Goal: Task Accomplishment & Management: Complete application form

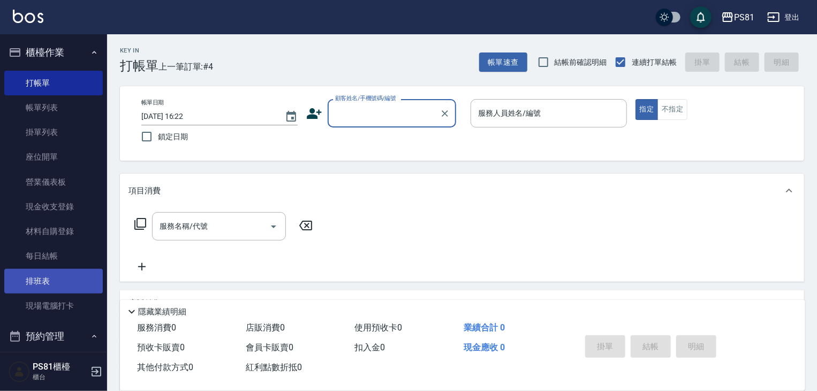
click at [34, 282] on link "排班表" at bounding box center [53, 281] width 99 height 25
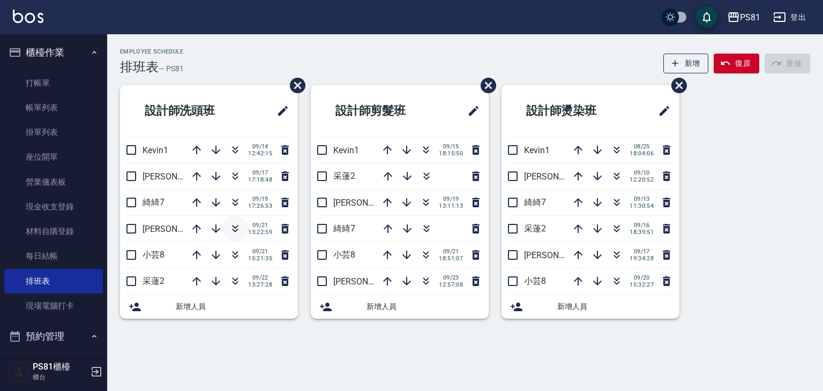
click at [235, 224] on icon "button" at bounding box center [235, 228] width 13 height 13
click at [34, 81] on link "打帳單" at bounding box center [53, 83] width 99 height 25
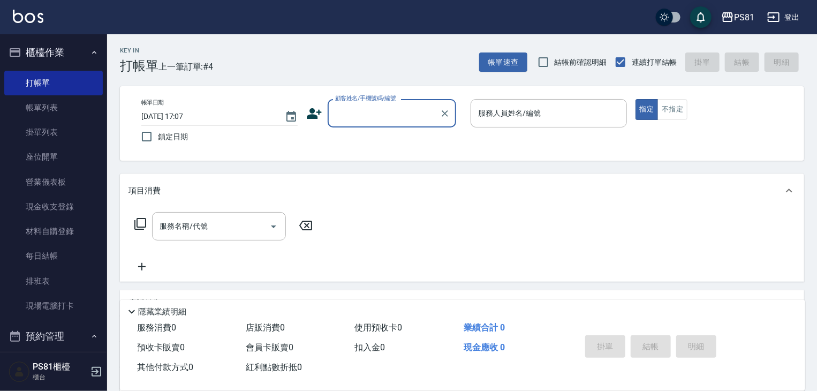
click at [404, 116] on input "顧客姓名/手機號碼/編號" at bounding box center [384, 113] width 103 height 19
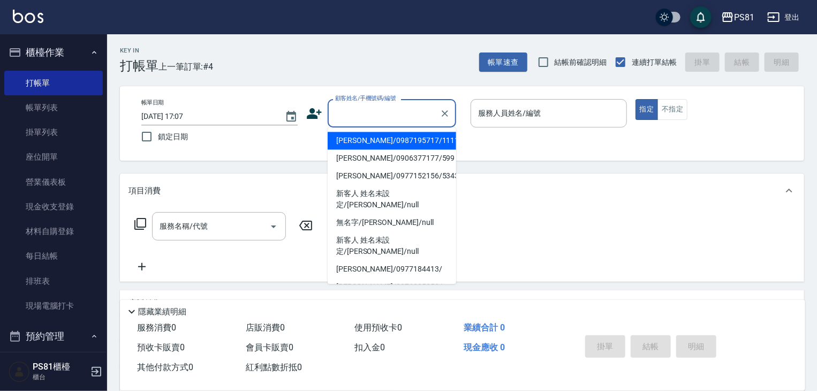
click at [398, 137] on li "[PERSON_NAME]/0987195717/111111" at bounding box center [392, 141] width 129 height 18
type input "[PERSON_NAME]/0987195717/111111"
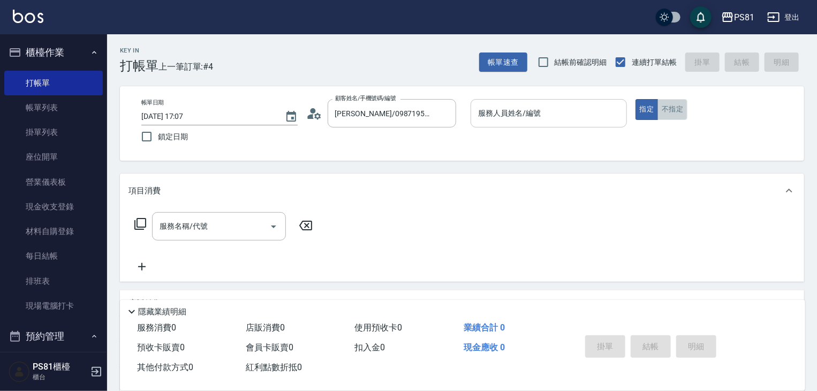
drag, startPoint x: 674, startPoint y: 109, endPoint x: 551, endPoint y: 118, distance: 123.5
click at [673, 109] on button "不指定" at bounding box center [673, 109] width 30 height 21
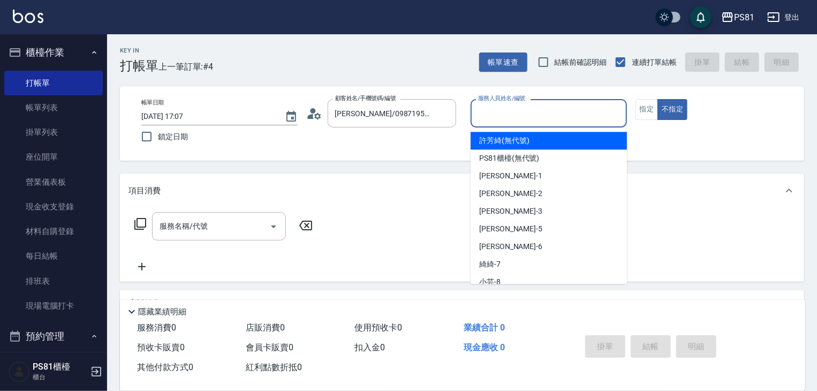
drag, startPoint x: 523, startPoint y: 116, endPoint x: 513, endPoint y: 148, distance: 33.4
click at [524, 121] on input "服務人員姓名/編號" at bounding box center [549, 113] width 147 height 19
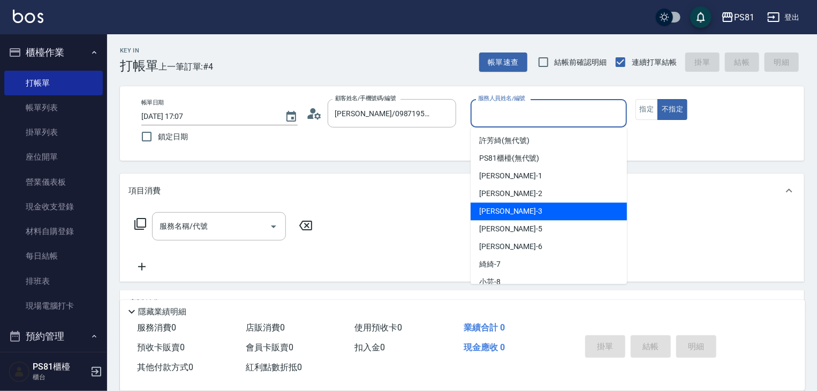
click at [498, 209] on span "[PERSON_NAME] -3" at bounding box center [510, 211] width 63 height 11
type input "[PERSON_NAME]-3"
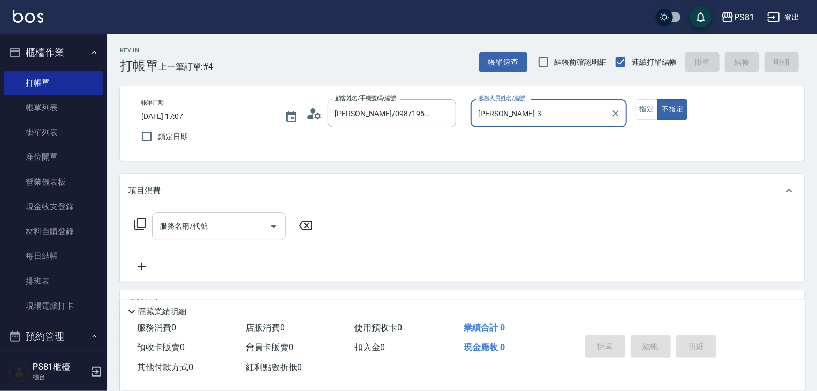
click at [209, 226] on input "服務名稱/代號" at bounding box center [211, 226] width 108 height 19
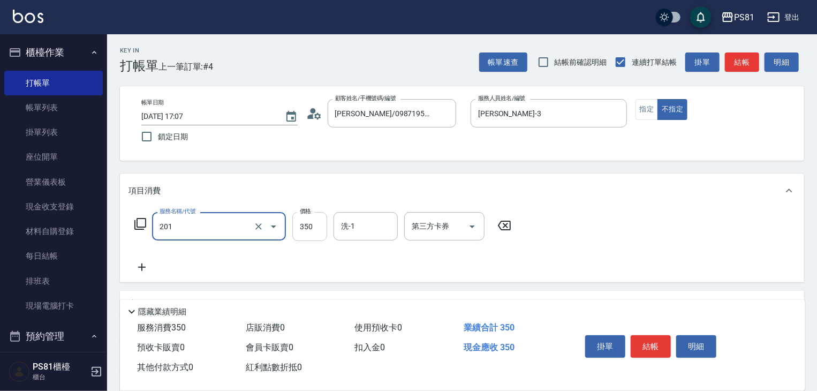
type input "洗剪350(201)"
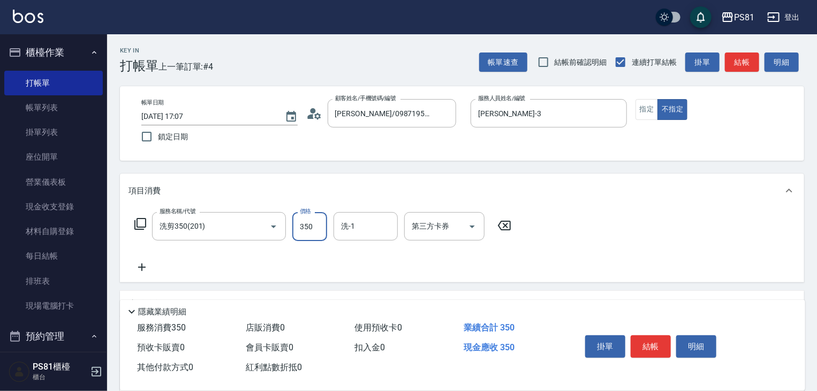
click at [326, 233] on input "350" at bounding box center [309, 226] width 35 height 29
type input "250"
type input "2"
type input "妮可-25"
click at [648, 340] on button "結帳" at bounding box center [651, 346] width 40 height 22
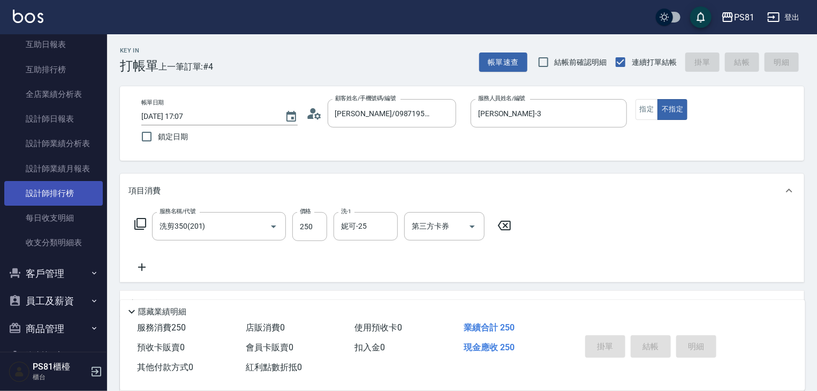
type input "[DATE] 17:09"
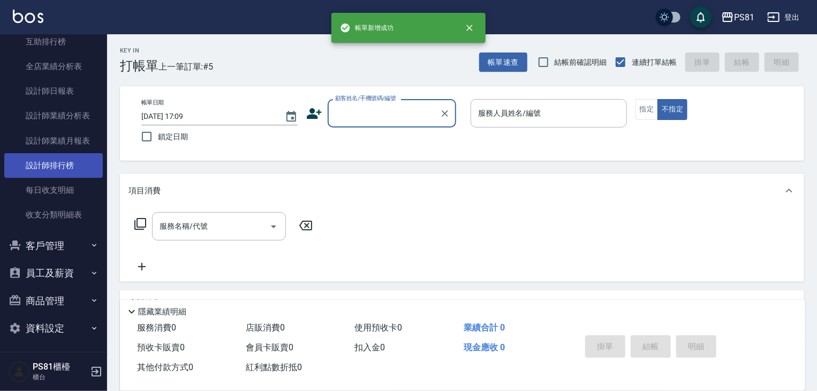
scroll to position [513, 0]
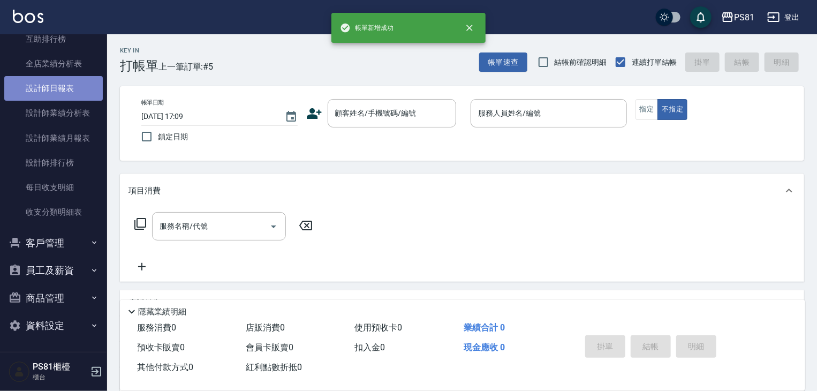
click at [62, 93] on link "設計師日報表" at bounding box center [53, 88] width 99 height 25
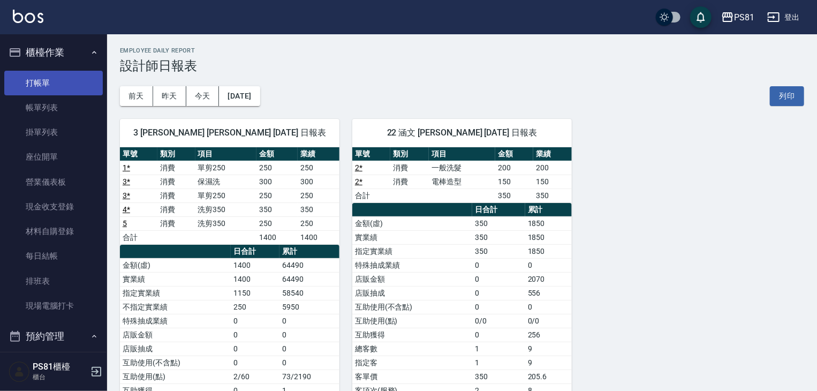
click at [34, 85] on link "打帳單" at bounding box center [53, 83] width 99 height 25
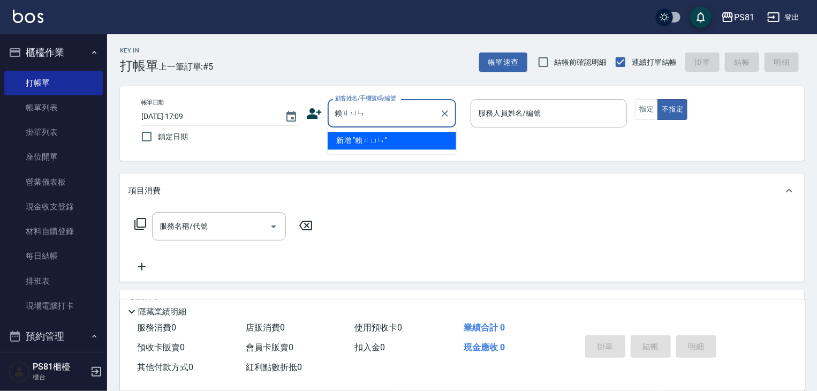
type input "[PERSON_NAME]"
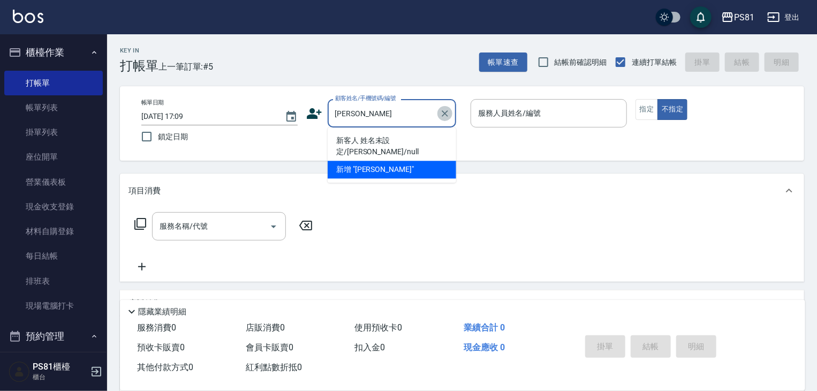
click at [446, 114] on icon "Clear" at bounding box center [445, 113] width 6 height 6
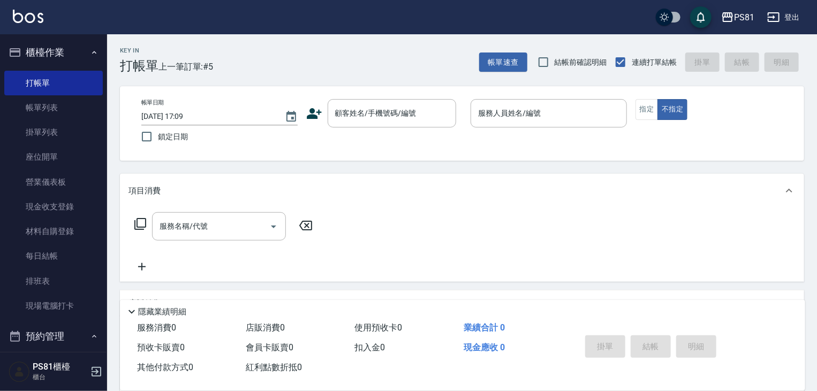
click at [429, 56] on div "Key In 打帳單 上一筆訂單:#5 帳單速查 結帳前確認明細 連續打單結帳 掛單 結帳 明細" at bounding box center [455, 53] width 697 height 39
click at [317, 121] on icon at bounding box center [314, 114] width 16 height 16
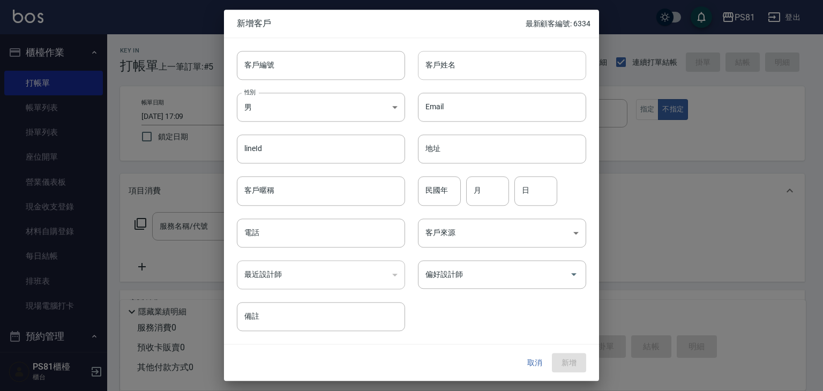
click at [456, 69] on input "客戶姓名" at bounding box center [502, 65] width 168 height 29
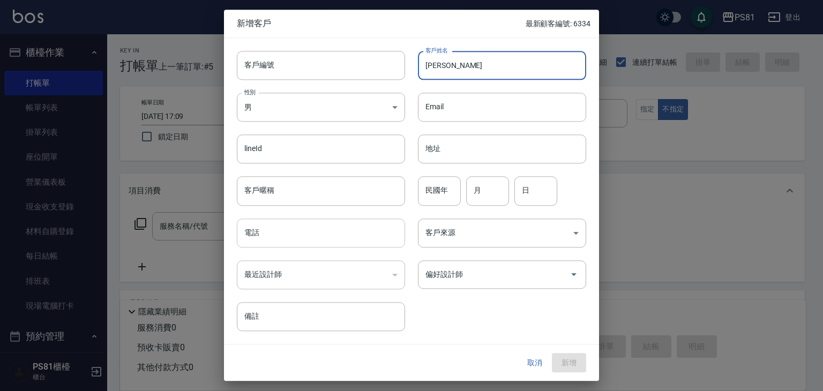
type input "[PERSON_NAME]"
click at [351, 230] on input "電話" at bounding box center [321, 233] width 168 height 29
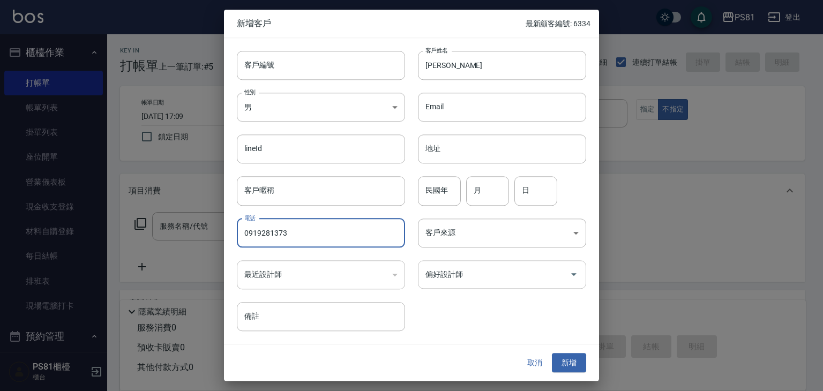
click at [431, 262] on div "偏好設計師" at bounding box center [502, 274] width 168 height 28
type input "0919281373"
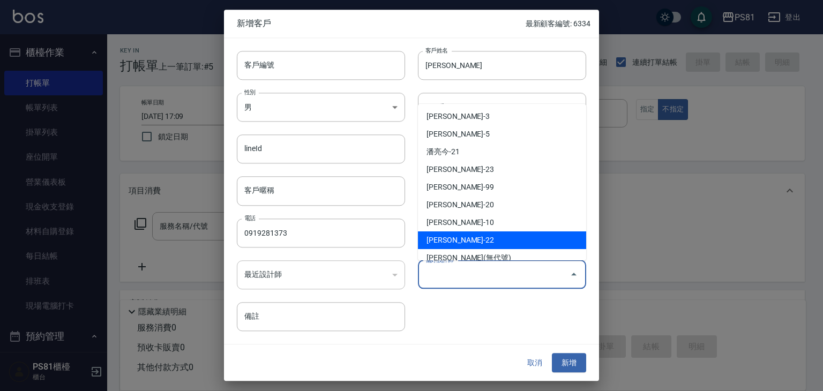
scroll to position [107, 0]
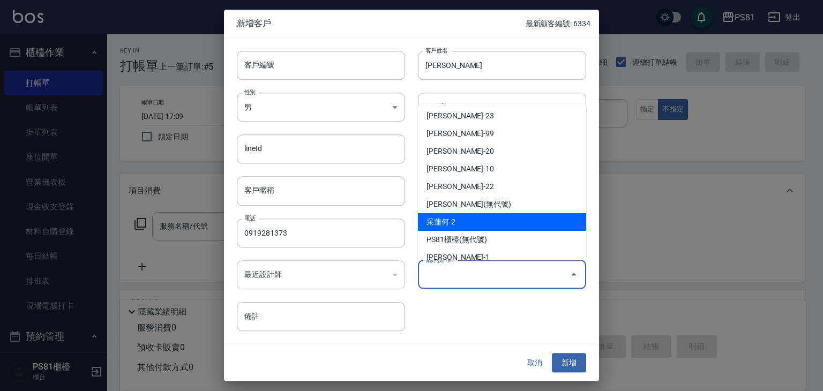
click at [463, 225] on li "采蓮何-2" at bounding box center [502, 222] width 168 height 18
type input "采蓮何"
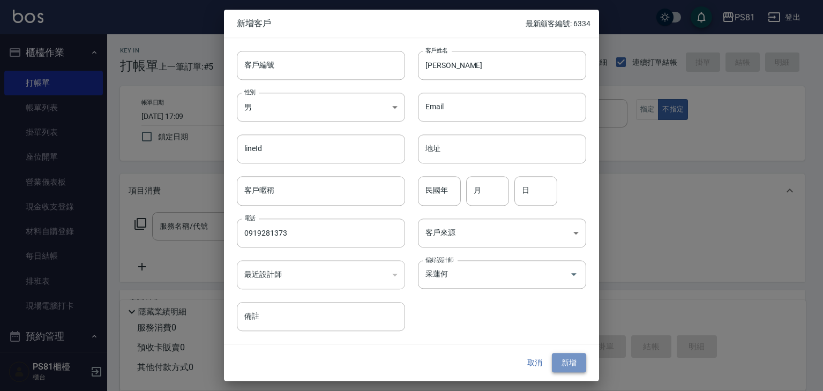
click at [570, 362] on button "新增" at bounding box center [569, 363] width 34 height 20
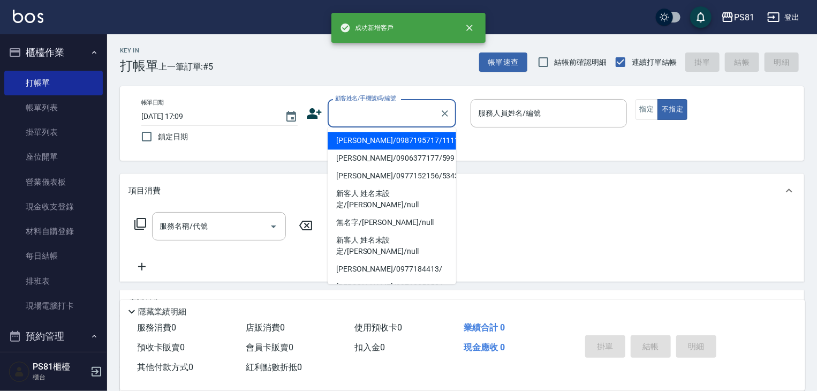
click at [367, 121] on input "顧客姓名/手機號碼/編號" at bounding box center [384, 113] width 103 height 19
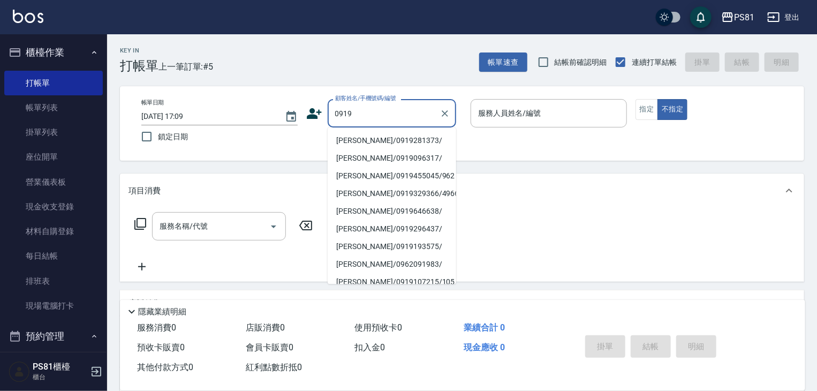
click at [440, 135] on li "[PERSON_NAME]/0919281373/" at bounding box center [392, 141] width 129 height 18
type input "[PERSON_NAME]/0919281373/"
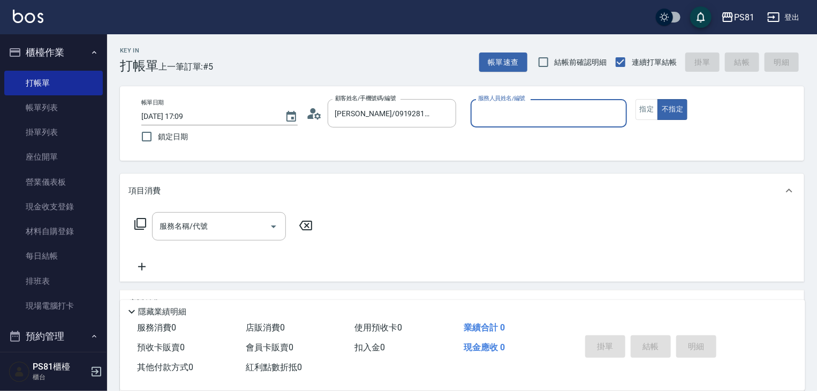
type input "采蓮-2"
click at [637, 110] on button "指定" at bounding box center [647, 109] width 23 height 21
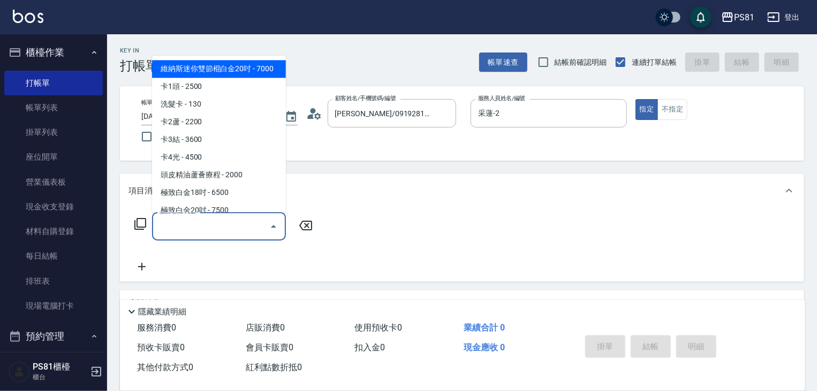
click at [263, 225] on input "服務名稱/代號" at bounding box center [211, 226] width 108 height 19
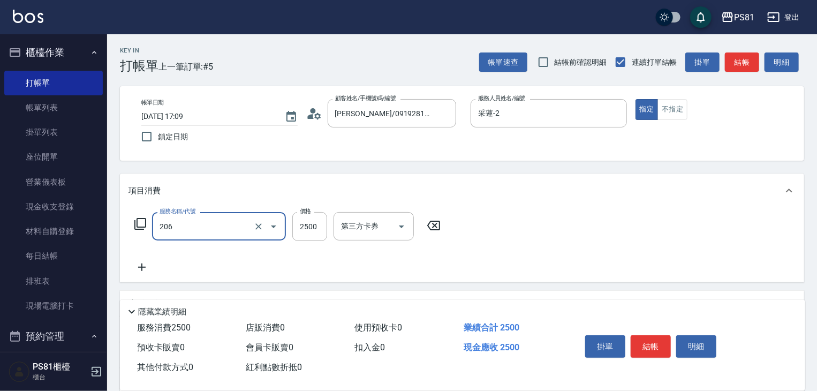
type input "錫紙燙2500(206)"
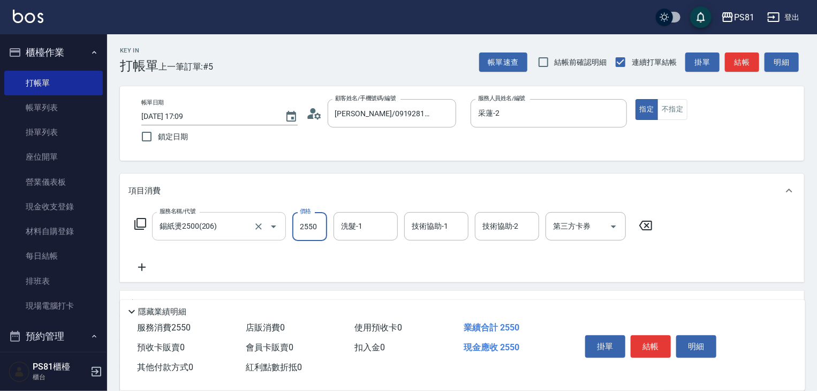
type input "2550"
type input "妮可-25"
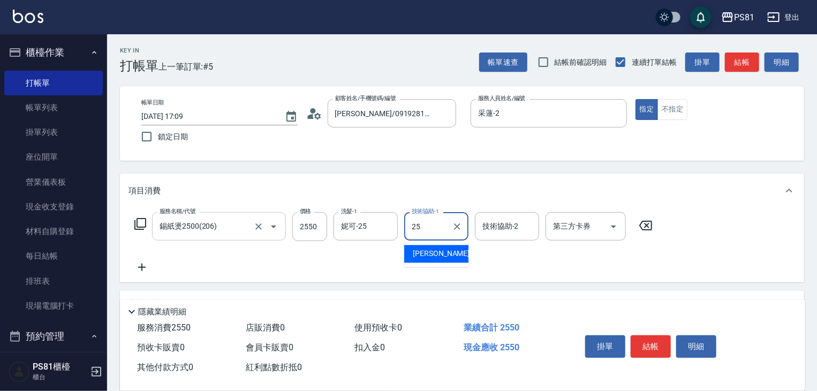
type input "妮可-25"
click at [569, 286] on div "項目消費 服務名稱/代號 錫紙燙2500(206) 服務名稱/代號 價格 2550 價格 洗髮-1 [PERSON_NAME]-25 洗髮-1 技術協助-1 …" at bounding box center [462, 297] width 685 height 246
click at [660, 342] on button "結帳" at bounding box center [651, 346] width 40 height 22
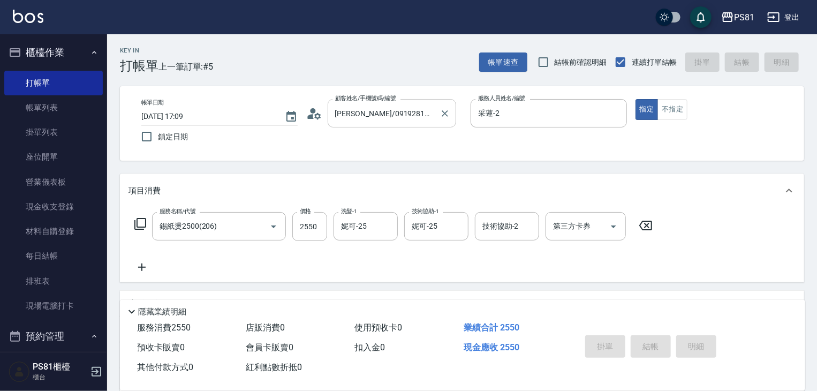
type input "[DATE] 17:41"
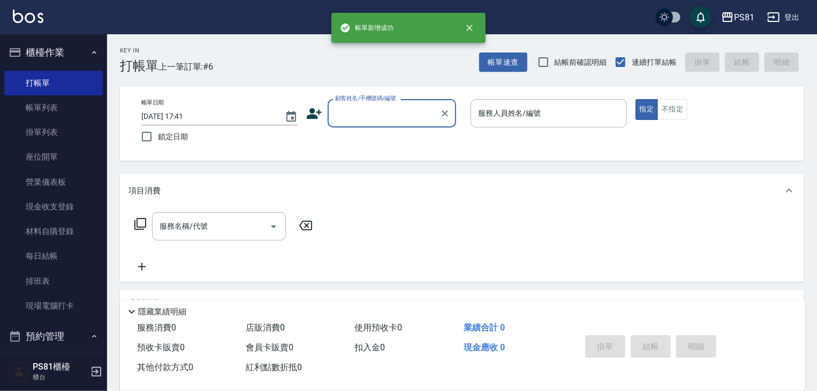
click at [318, 111] on icon at bounding box center [314, 114] width 16 height 16
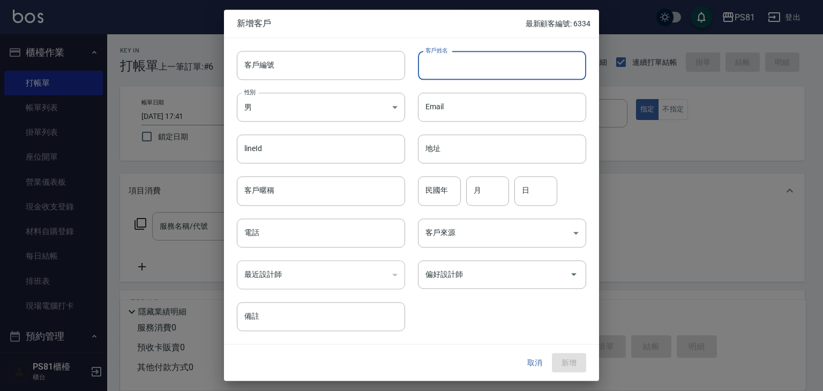
click at [444, 73] on input "客戶姓名" at bounding box center [502, 65] width 168 height 29
type input "[PERSON_NAME]"
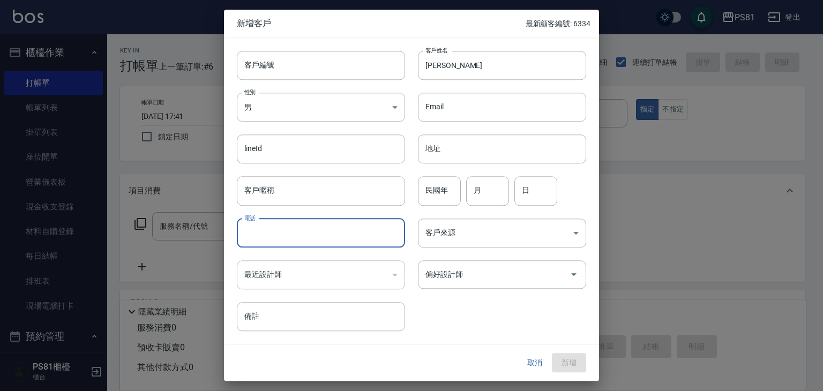
click at [326, 222] on input "電話" at bounding box center [321, 233] width 168 height 29
type input "0925115165"
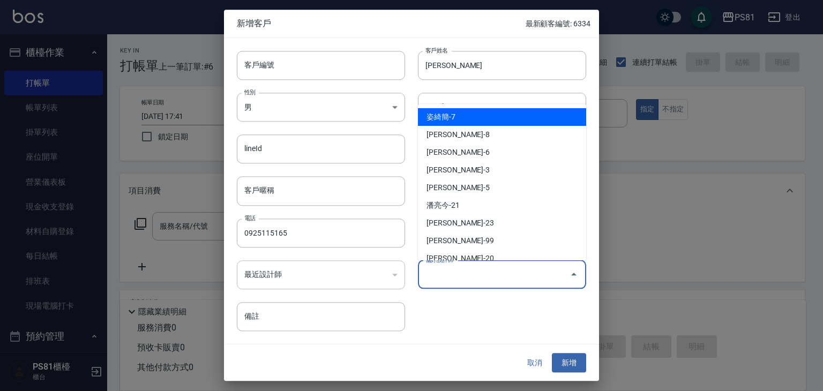
click at [446, 277] on input "偏好設計師" at bounding box center [494, 274] width 142 height 19
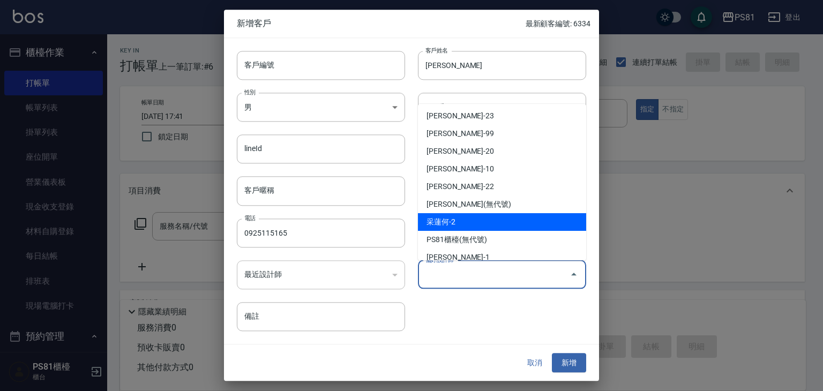
click at [466, 223] on li "采蓮何-2" at bounding box center [502, 222] width 168 height 18
type input "采蓮何"
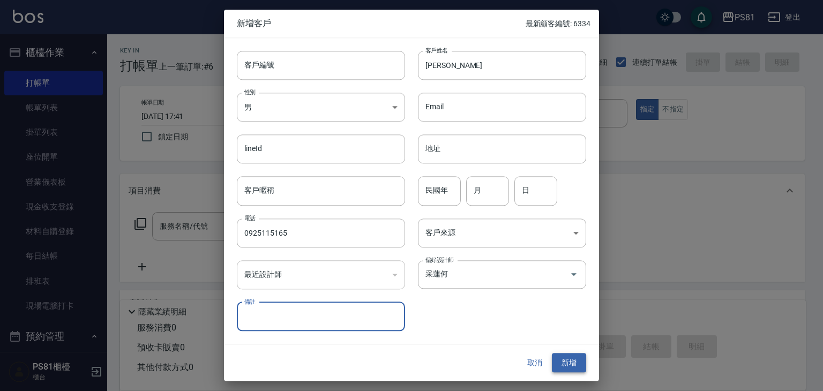
click at [569, 359] on button "新增" at bounding box center [569, 363] width 34 height 20
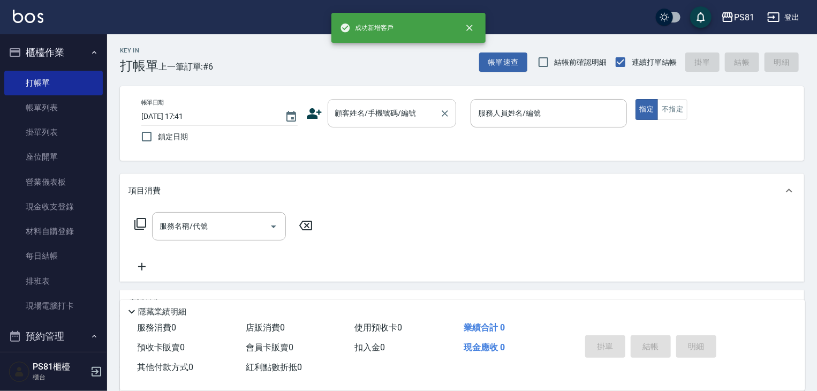
click at [404, 118] on input "顧客姓名/手機號碼/編號" at bounding box center [384, 113] width 103 height 19
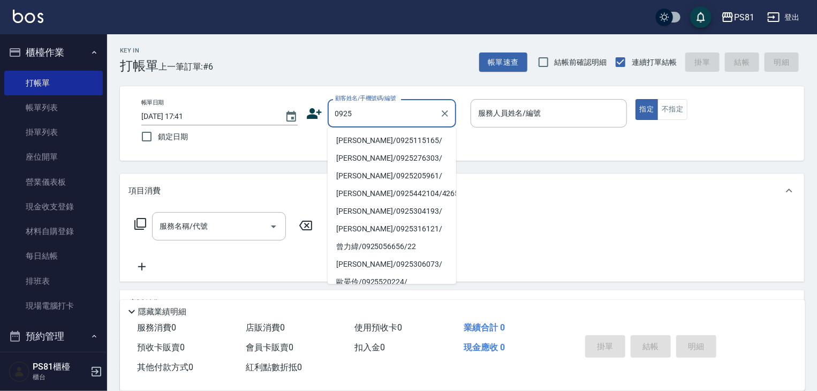
click at [390, 145] on li "[PERSON_NAME]/0925115165/" at bounding box center [392, 141] width 129 height 18
type input "[PERSON_NAME]/0925115165/"
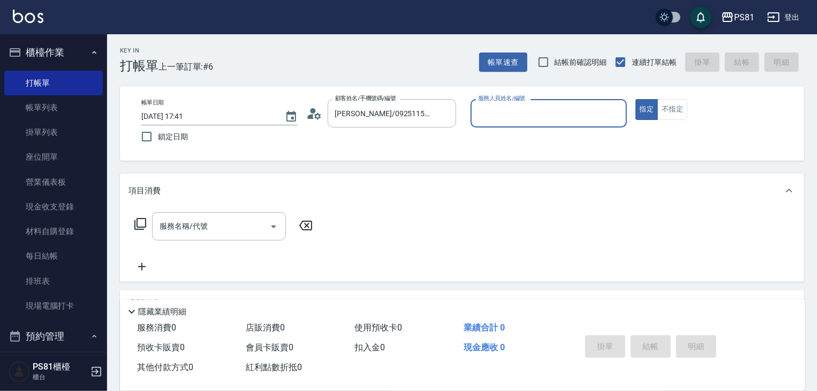
type input "采蓮-2"
click at [277, 221] on icon "Open" at bounding box center [273, 226] width 13 height 13
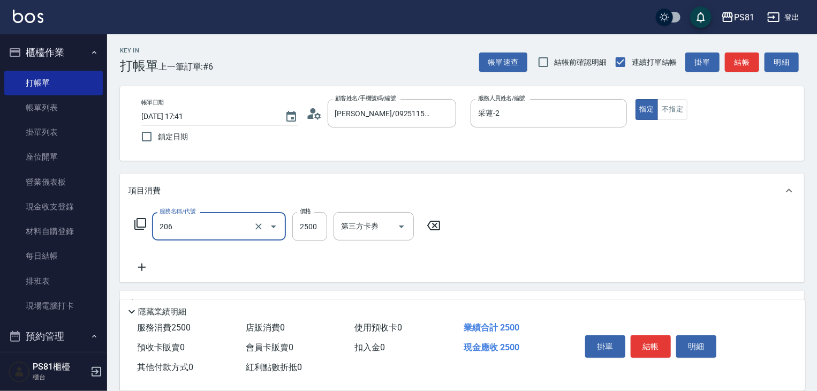
type input "錫紙燙2500(206)"
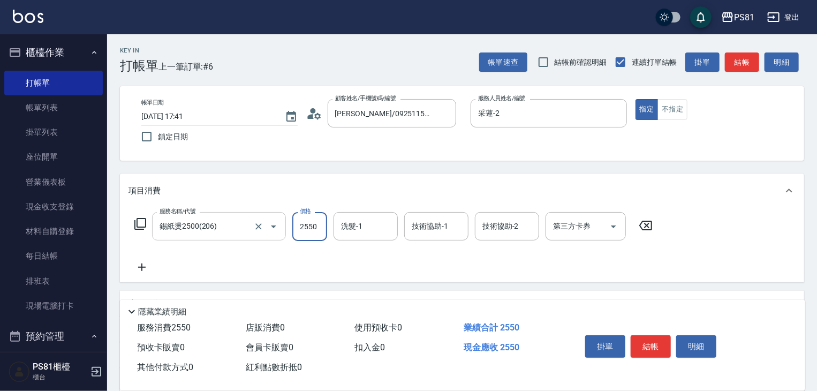
type input "2550"
type input "涵文-22"
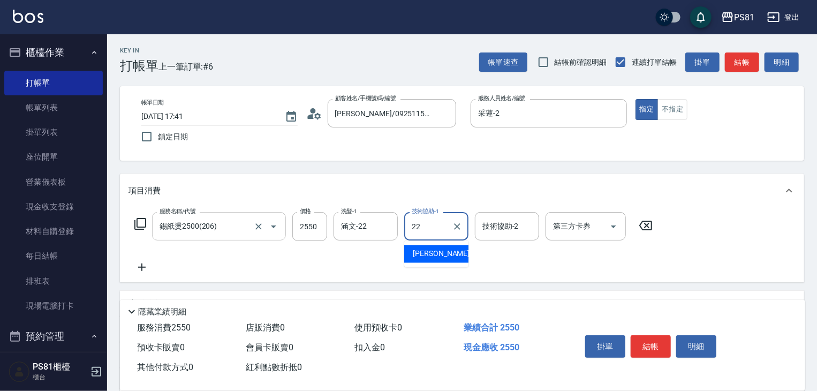
type input "涵文-22"
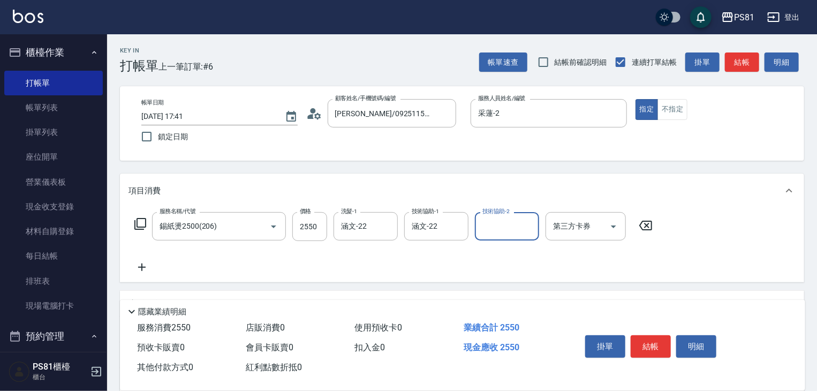
drag, startPoint x: 516, startPoint y: 265, endPoint x: 609, endPoint y: 309, distance: 102.6
click at [522, 266] on div "服務名稱/代號 錫紙燙2500(206) 服務名稱/代號 價格 2550 價格 洗髮-1 涵文-22 洗髮-1 技術協助-1 涵文-22 技術協助-1 技術協…" at bounding box center [394, 243] width 531 height 62
click at [642, 337] on button "結帳" at bounding box center [651, 346] width 40 height 22
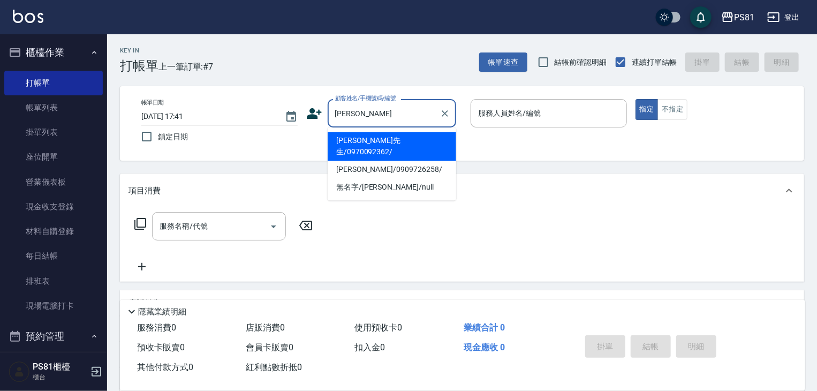
click at [384, 131] on ul "[PERSON_NAME]先生/0970092362/ [PERSON_NAME]/0909726258/ 無名字/[PERSON_NAME]/null" at bounding box center [392, 163] width 129 height 73
click at [389, 141] on li "[PERSON_NAME]先生/0970092362/" at bounding box center [392, 146] width 129 height 29
type input "[PERSON_NAME]先生/0970092362/"
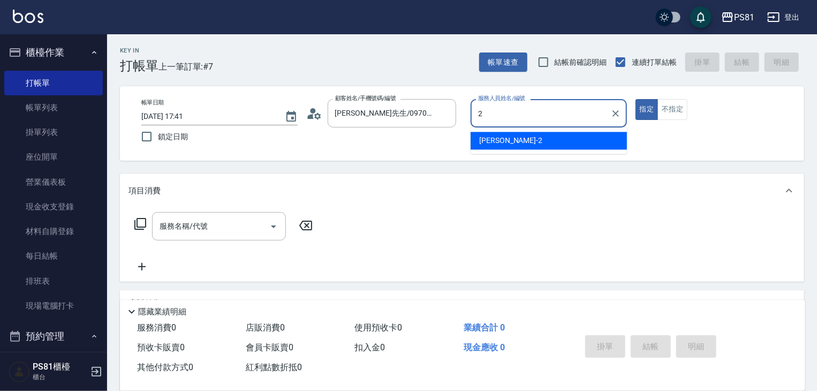
type input "采蓮-2"
type button "true"
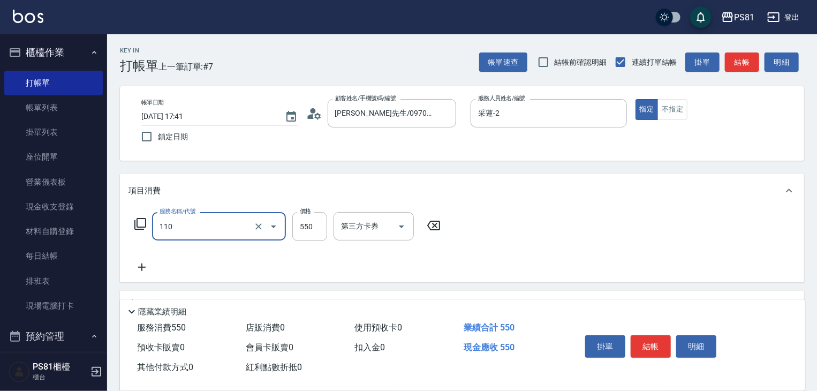
type input "去角質(抗油)(110)"
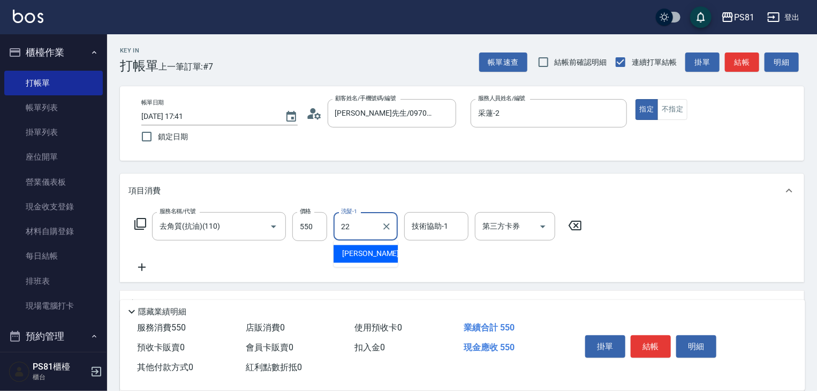
type input "涵文-22"
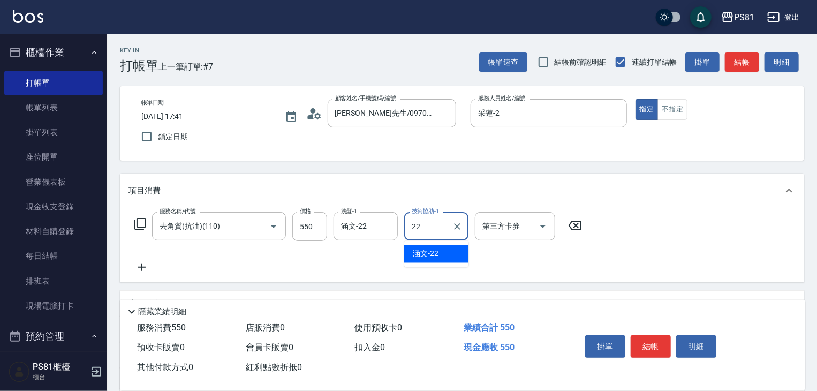
type input "涵文-22"
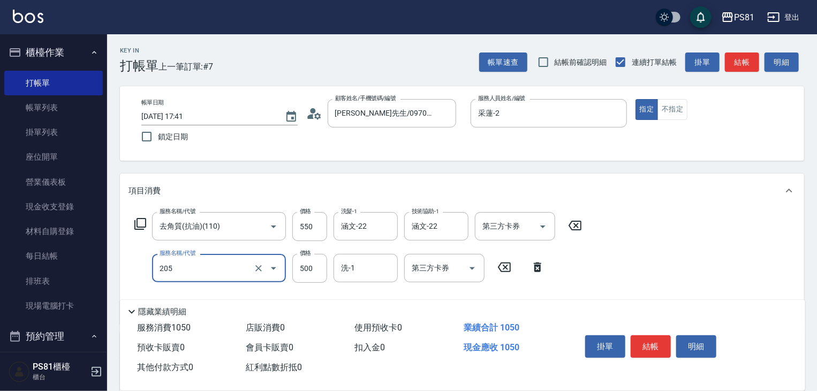
type input "A級單剪400(205)"
click at [626, 267] on div "服務名稱/代號 去角質(抗油)(110) 服務名稱/代號 價格 550 價格 洗髮-1 涵文-22 洗髮-1 技術協助-1 涵文-22 技術協助-1 第三方卡…" at bounding box center [462, 266] width 685 height 116
click at [654, 341] on button "結帳" at bounding box center [651, 346] width 40 height 22
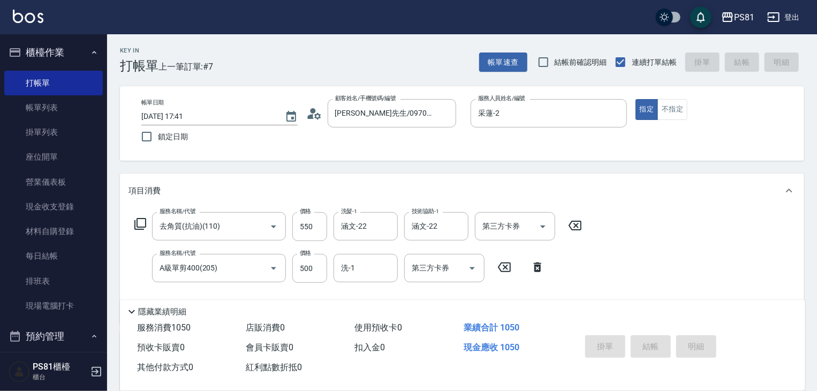
type input "[DATE] 17:42"
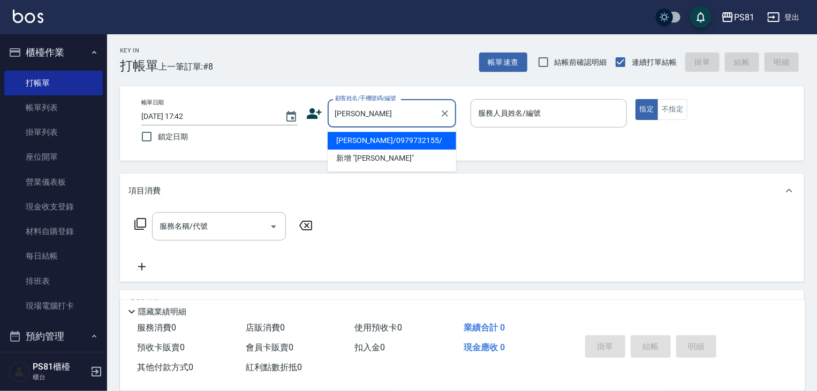
type input "[PERSON_NAME]"
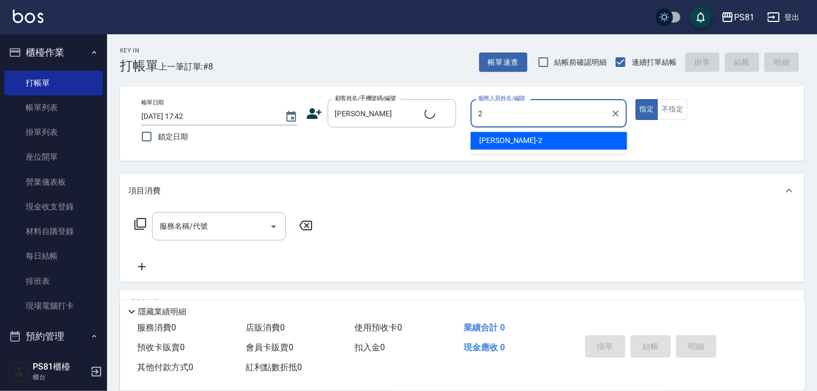
type input "采蓮-2"
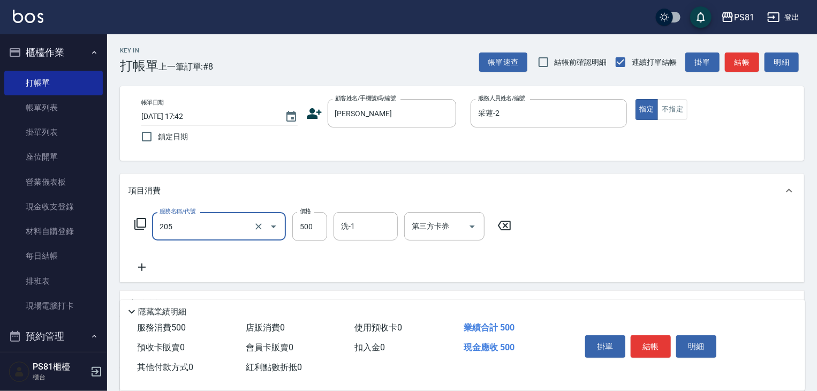
type input "A級單剪400(205)"
click at [634, 242] on div "服務名稱/代號 A級單剪400(205) 服務名稱/代號 價格 500 價格 洗-1 洗-1 第三方卡券 第三方卡券" at bounding box center [462, 245] width 685 height 74
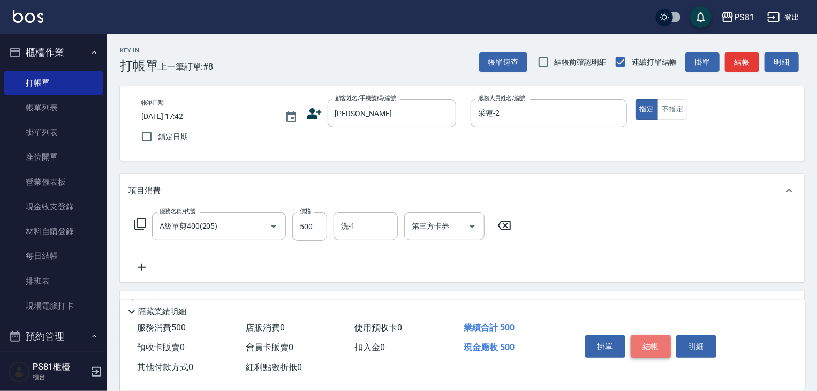
click at [665, 338] on button "結帳" at bounding box center [651, 346] width 40 height 22
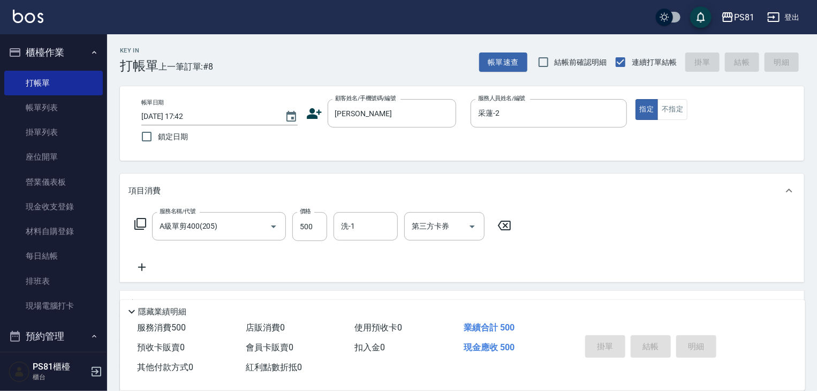
type input "[DATE] 17:43"
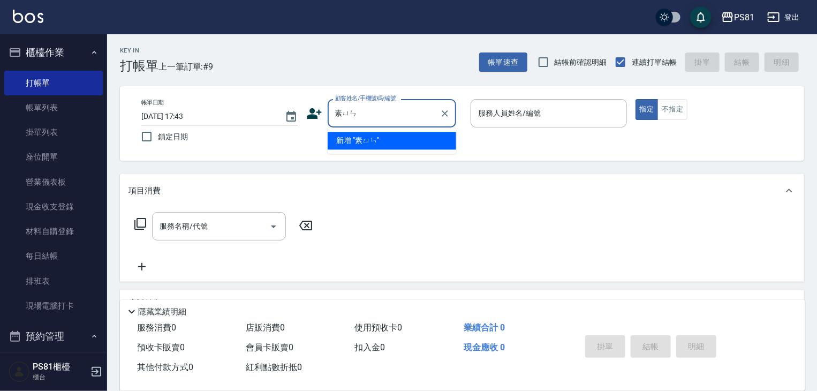
type input "素雲"
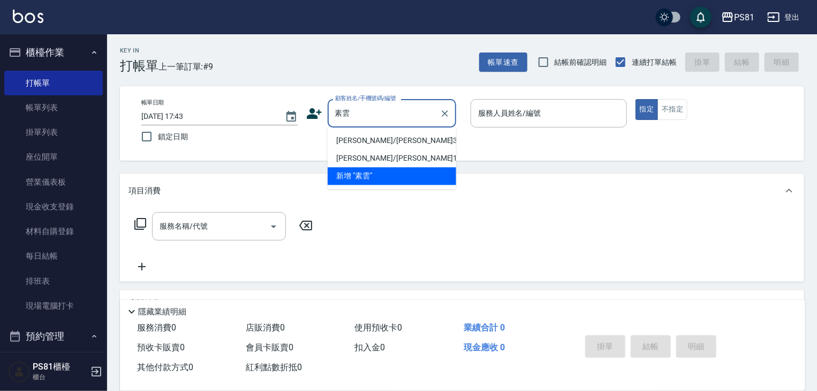
click at [381, 138] on li "[PERSON_NAME]/[PERSON_NAME]3291/3291" at bounding box center [392, 141] width 129 height 18
